Goal: Information Seeking & Learning: Learn about a topic

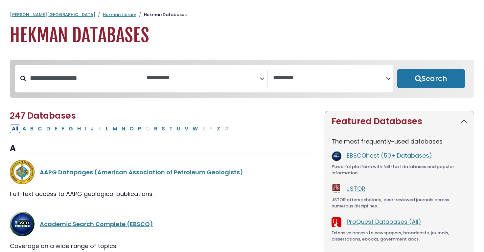
select select "Database Subject Filter"
select select "Database Vendors Filter"
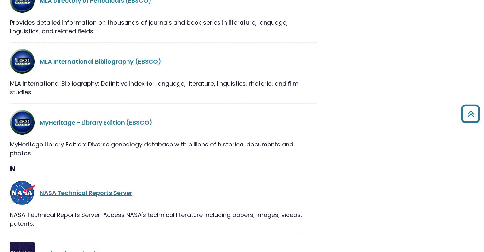
scroll to position [8865, 0]
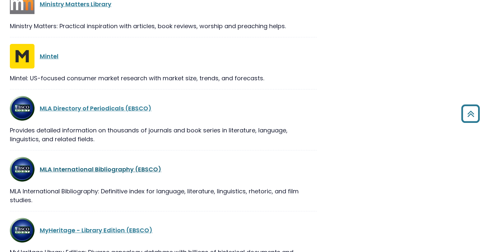
click at [88, 165] on link "MLA International Bibliography (EBSCO)" at bounding box center [100, 169] width 121 height 8
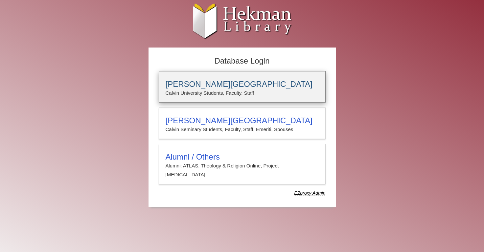
click at [205, 92] on p "Calvin University Students, Faculty, Staff" at bounding box center [241, 93] width 153 height 9
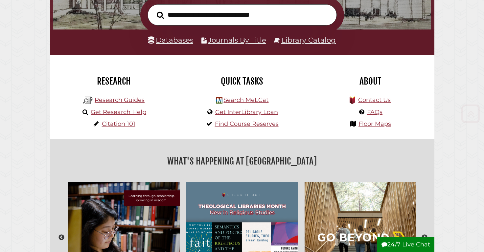
scroll to position [122, 0]
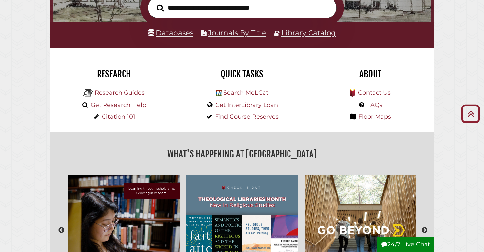
click at [178, 33] on link "Databases" at bounding box center [170, 33] width 45 height 9
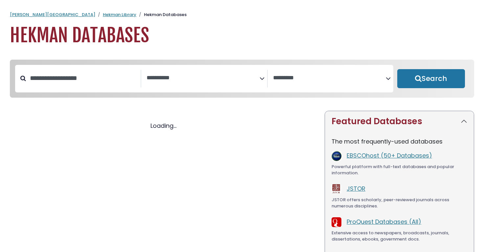
select select "Database Subject Filter"
select select "Database Vendors Filter"
select select "Database Subject Filter"
select select "Database Vendors Filter"
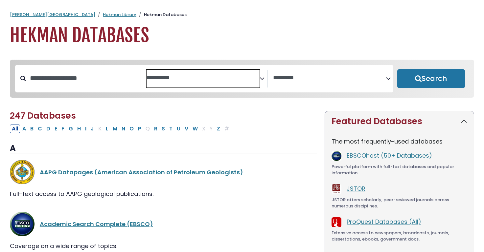
click at [202, 75] on textarea "Search" at bounding box center [202, 78] width 113 height 7
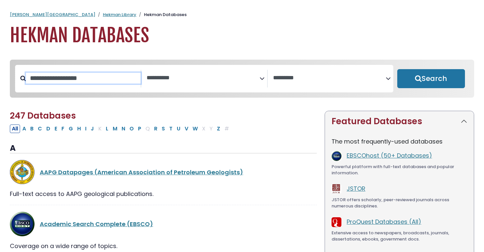
click at [94, 75] on input "Search database by title or keyword" at bounding box center [83, 78] width 115 height 11
type input "*****"
click at [430, 79] on button "Search" at bounding box center [431, 78] width 68 height 19
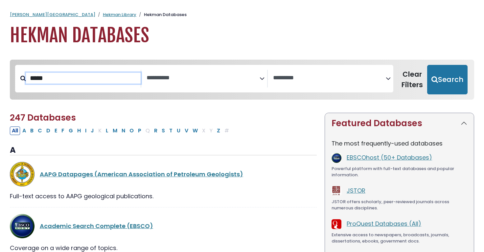
select select "Database Subject Filter"
select select "Database Vendors Filter"
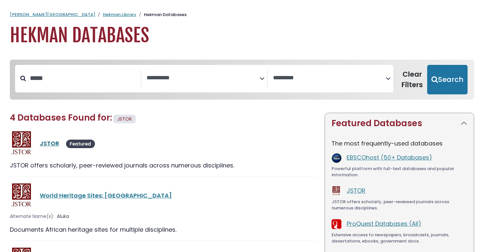
click at [51, 143] on link "JSTOR" at bounding box center [49, 144] width 19 height 8
